Goal: Task Accomplishment & Management: Manage account settings

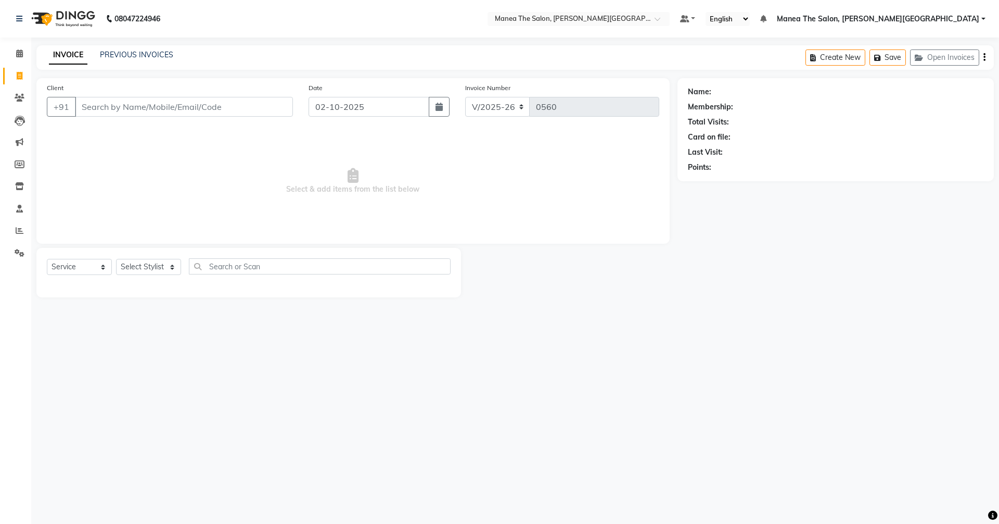
select select "8762"
select select "service"
click at [138, 52] on link "PREVIOUS INVOICES" at bounding box center [136, 54] width 73 height 9
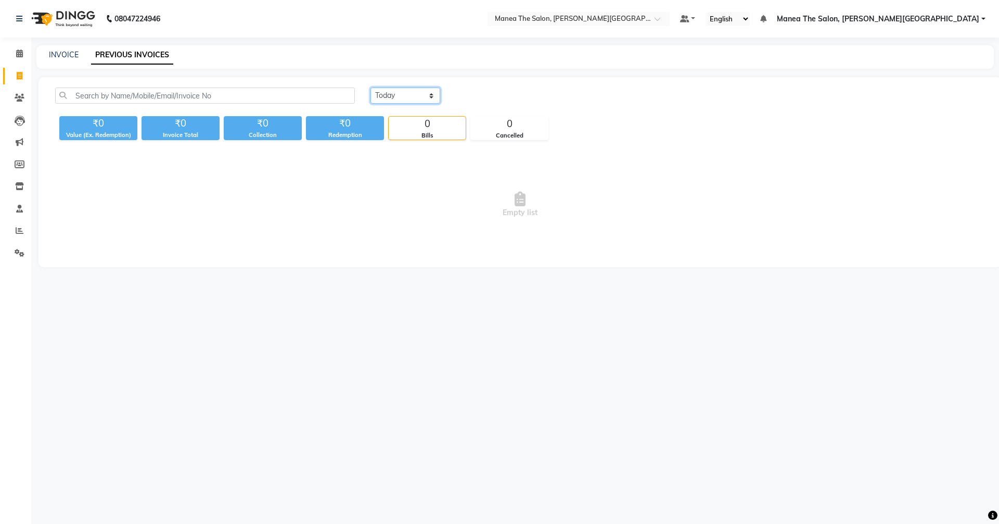
click at [423, 96] on select "[DATE] [DATE] Custom Range" at bounding box center [406, 95] width 70 height 16
select select "[DATE]"
click at [371, 87] on select "[DATE] [DATE] Custom Range" at bounding box center [406, 95] width 70 height 16
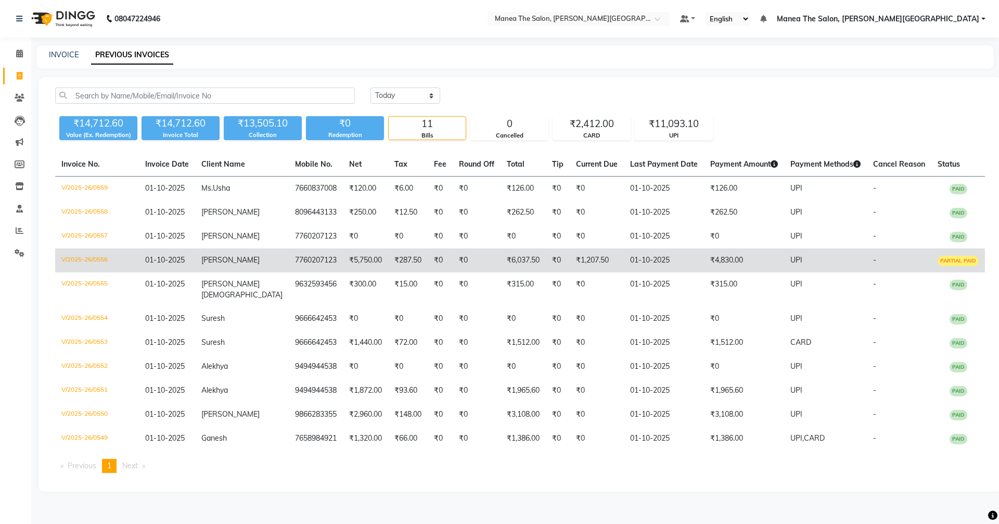
click at [665, 260] on td "01-10-2025" at bounding box center [664, 260] width 80 height 24
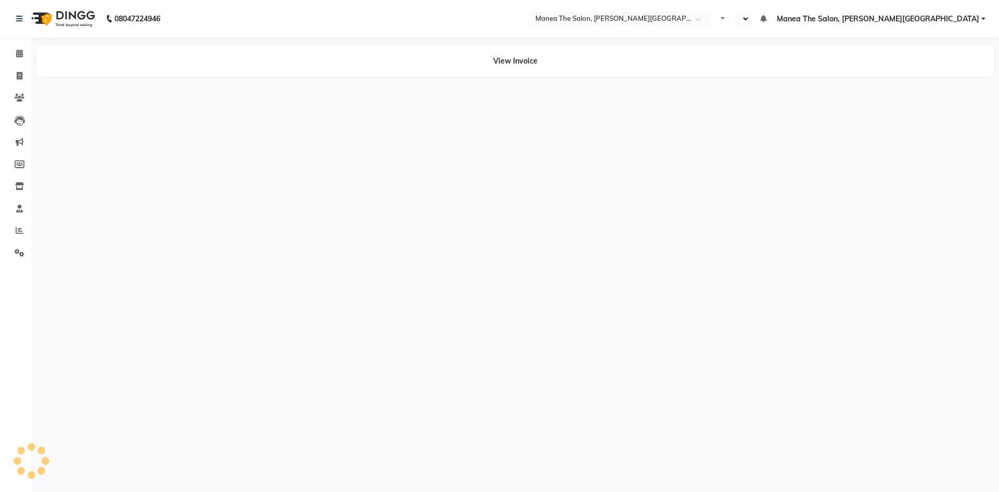
select select "en"
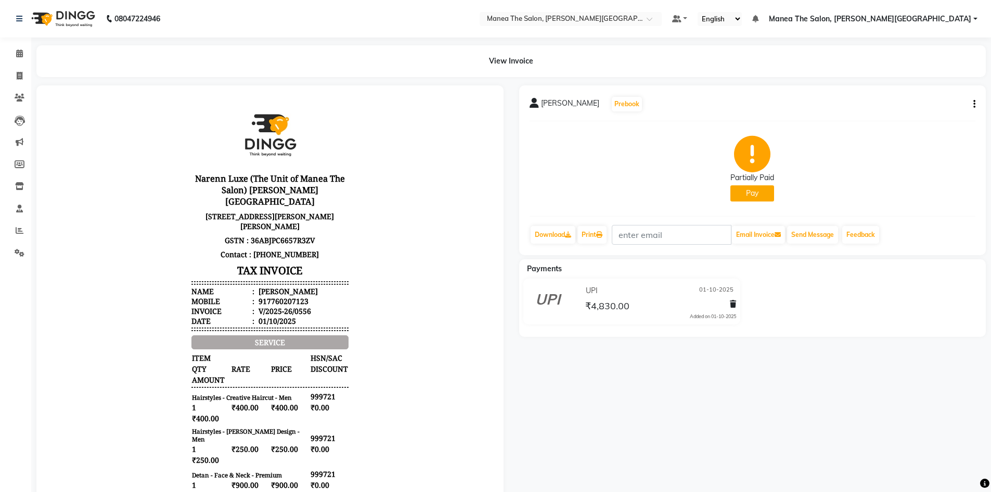
click at [972, 101] on button "button" at bounding box center [973, 104] width 6 height 11
click at [904, 113] on div "Edit Invoice" at bounding box center [922, 117] width 71 height 13
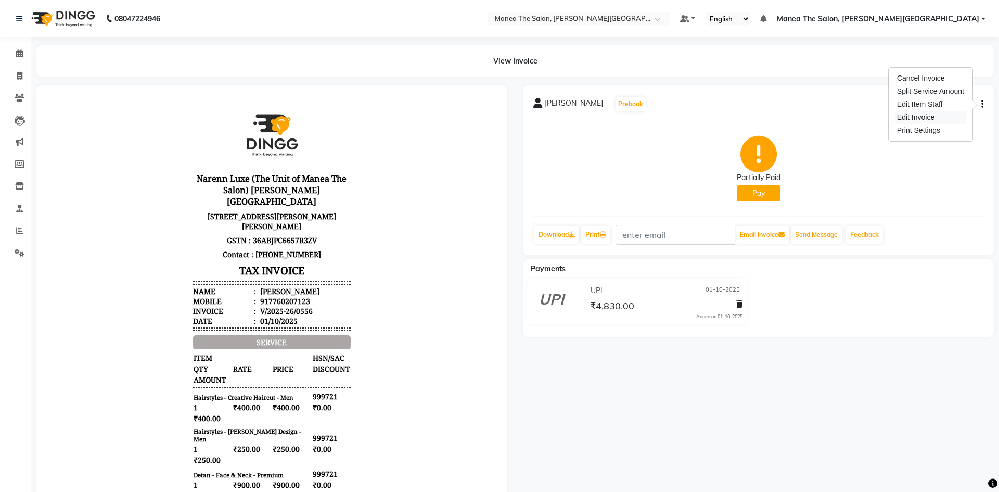
select select "service"
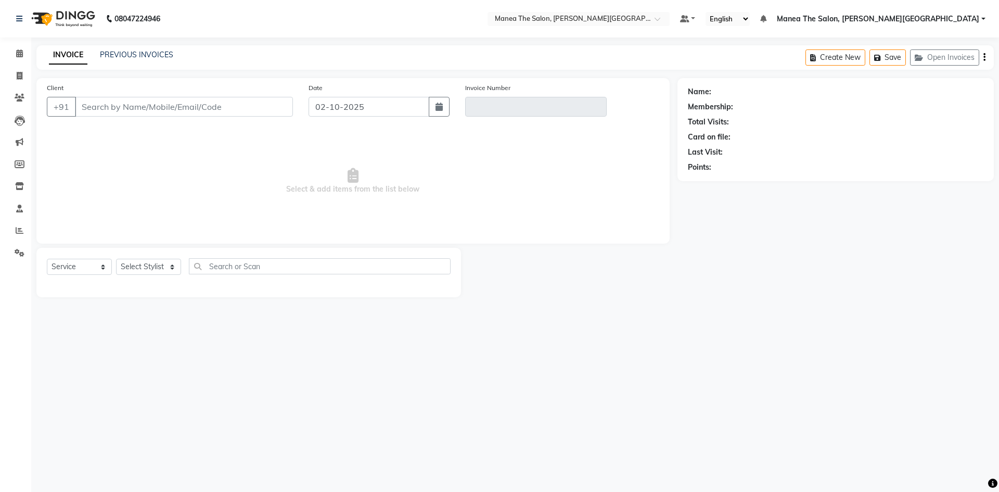
type input "7760207123"
type input "V/2025-26/0556"
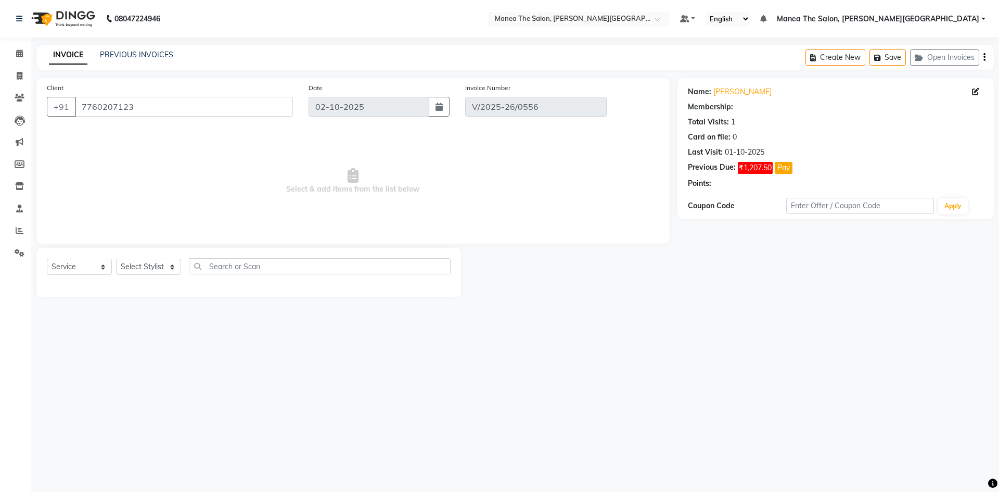
type input "01-10-2025"
select select "select"
select select "1: Object"
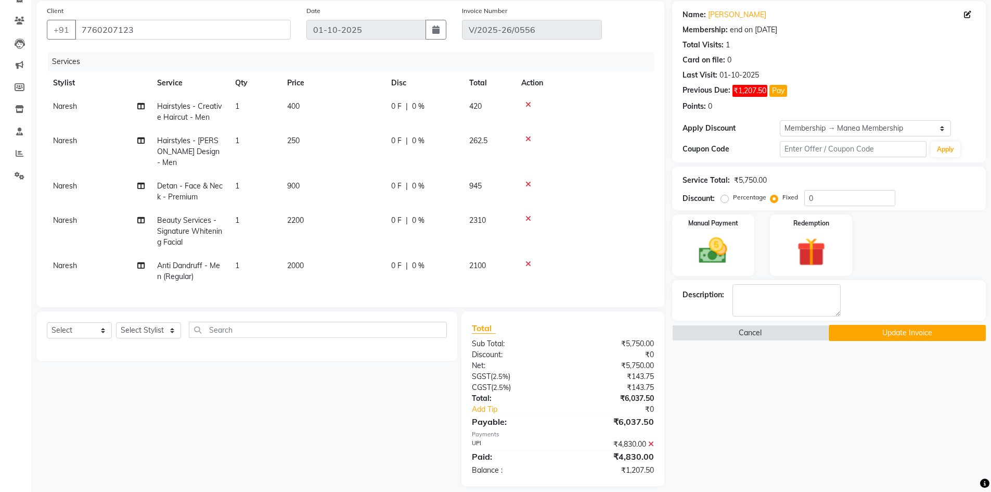
scroll to position [84, 0]
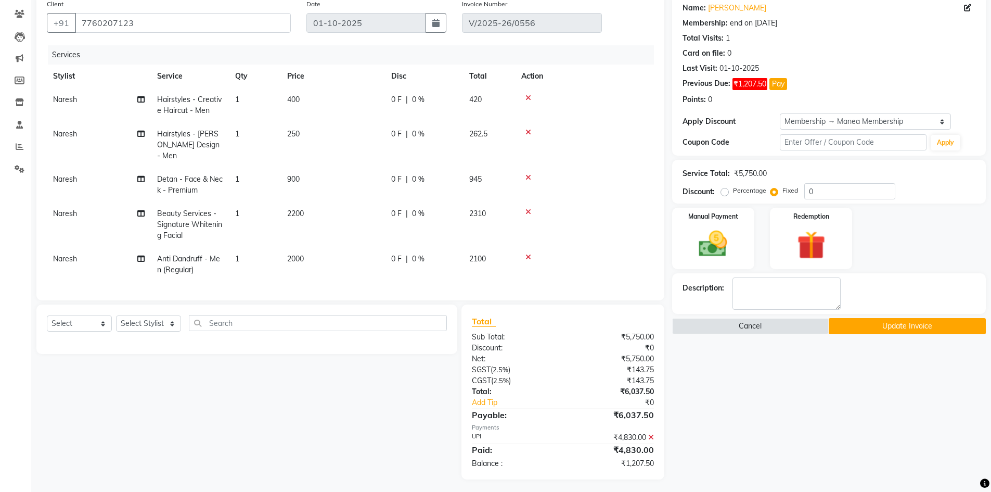
click at [733, 193] on label "Percentage" at bounding box center [749, 190] width 33 height 9
click at [727, 193] on input "Percentage" at bounding box center [726, 190] width 7 height 7
radio input "true"
click at [832, 190] on input "0" at bounding box center [850, 191] width 91 height 16
type input "20"
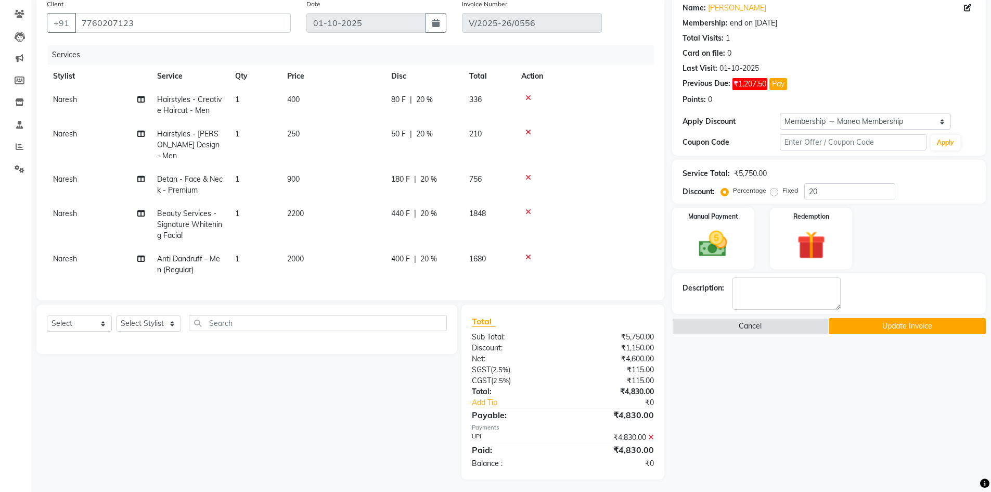
click at [933, 323] on button "Update Invoice" at bounding box center [907, 326] width 157 height 16
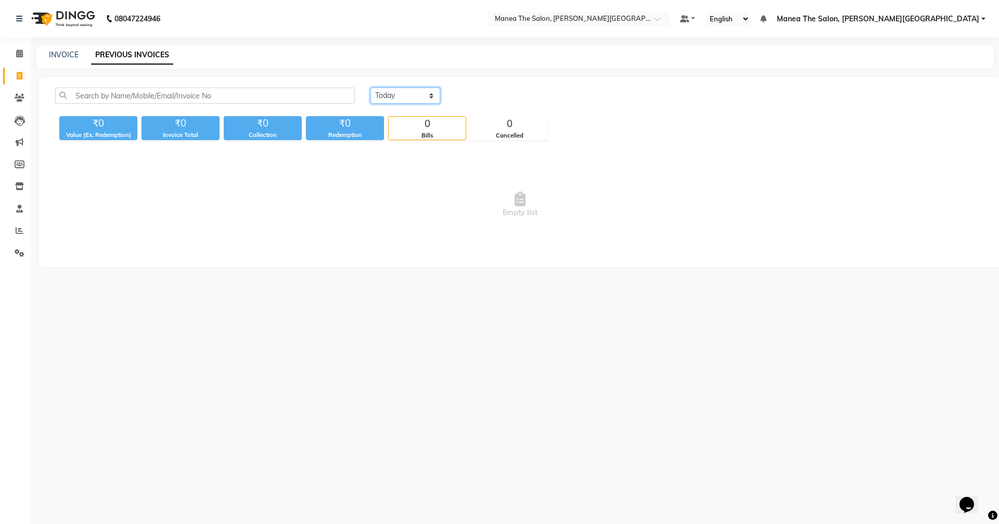
click at [391, 94] on select "[DATE] [DATE] Custom Range" at bounding box center [406, 95] width 70 height 16
select select "[DATE]"
click at [371, 87] on select "[DATE] [DATE] Custom Range" at bounding box center [406, 95] width 70 height 16
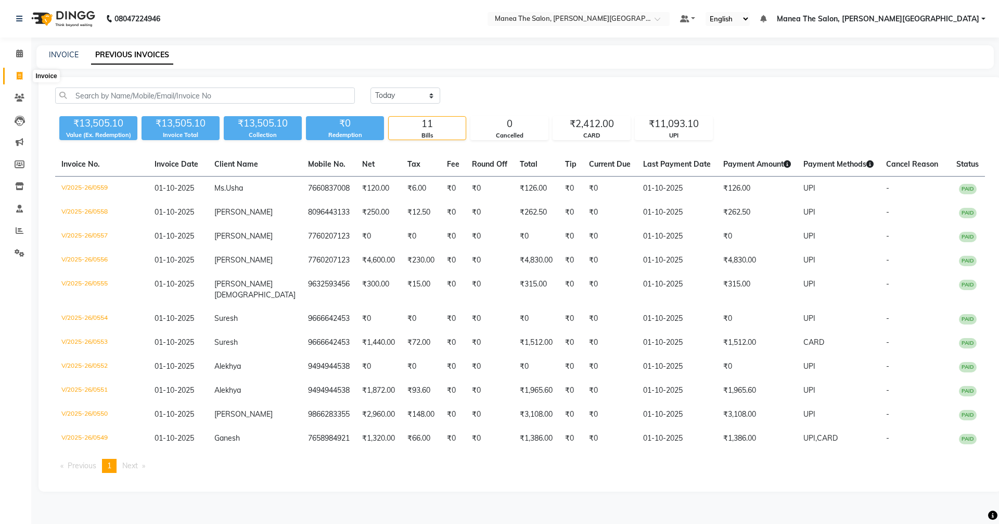
click at [14, 72] on span at bounding box center [19, 76] width 18 height 12
select select "8762"
select select "service"
